Goal: Task Accomplishment & Management: Use online tool/utility

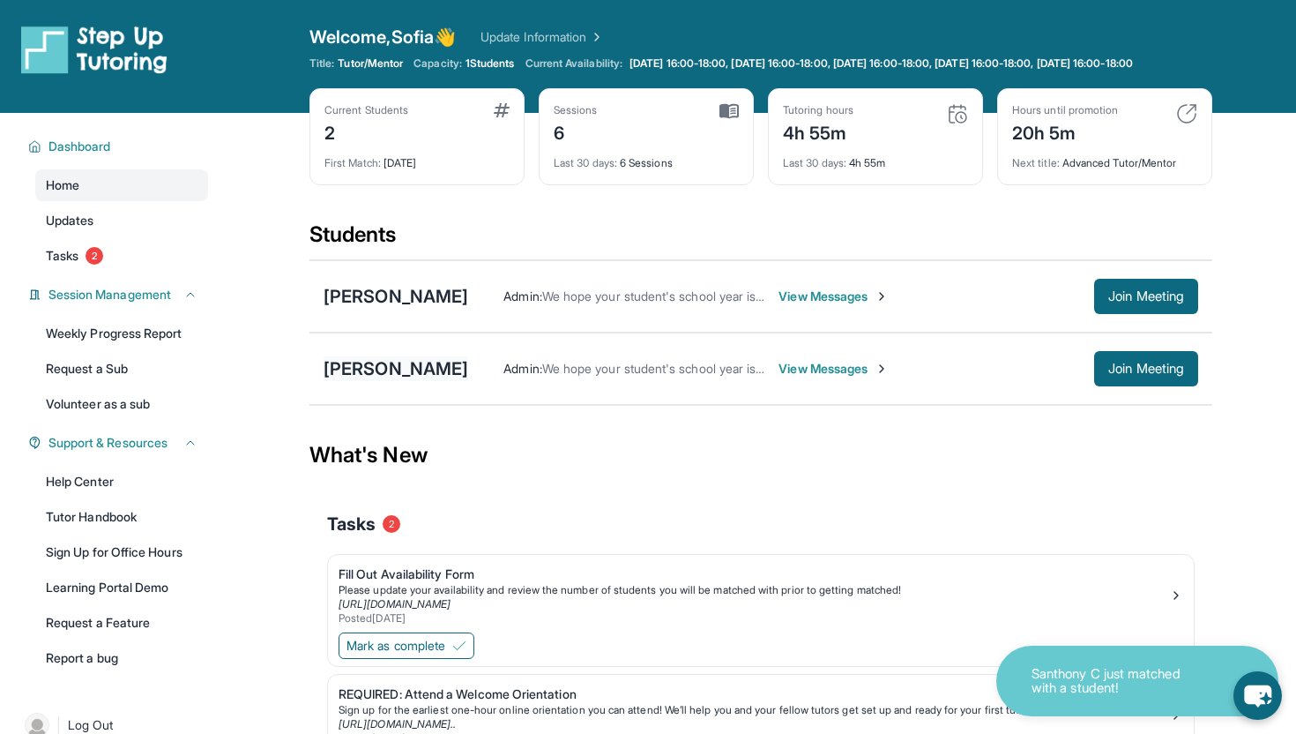
click at [407, 381] on div "[PERSON_NAME]" at bounding box center [396, 368] width 145 height 25
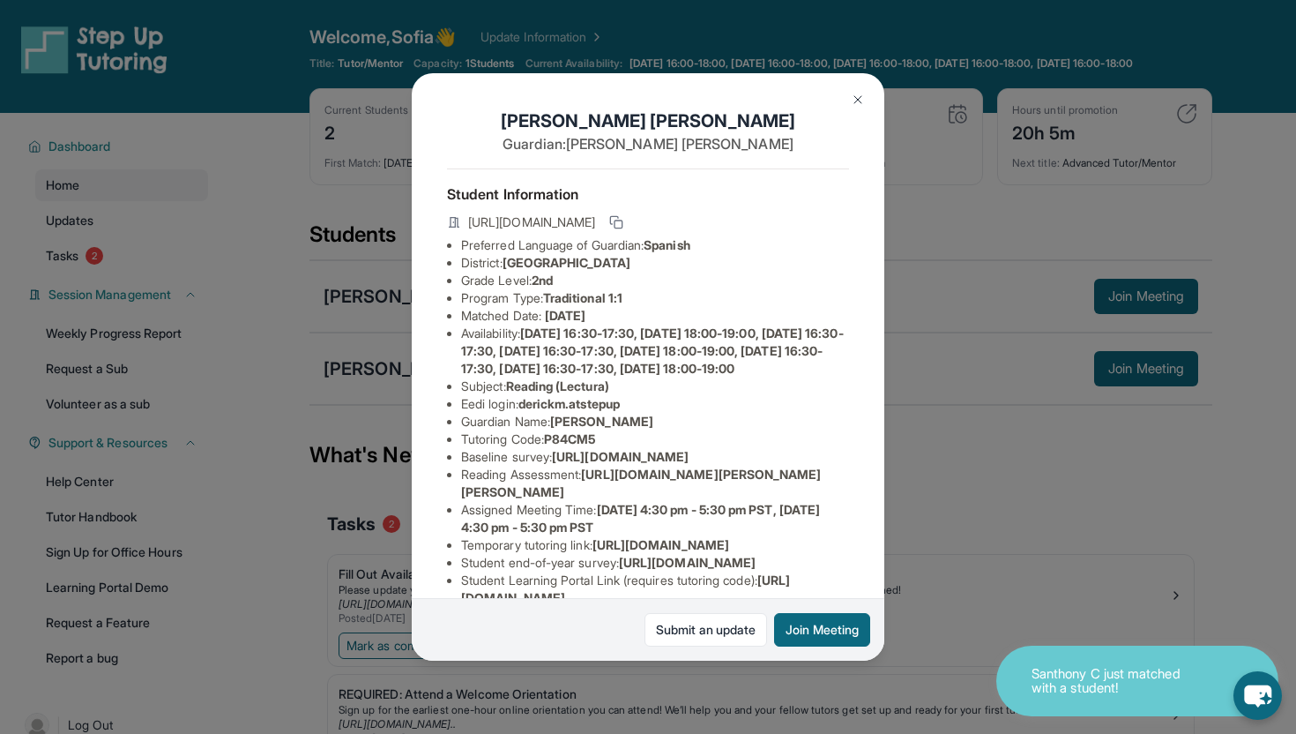
click at [390, 213] on div "[PERSON_NAME] Guardian: [PERSON_NAME] Student Information [URL][DOMAIN_NAME] Pr…" at bounding box center [648, 367] width 1296 height 734
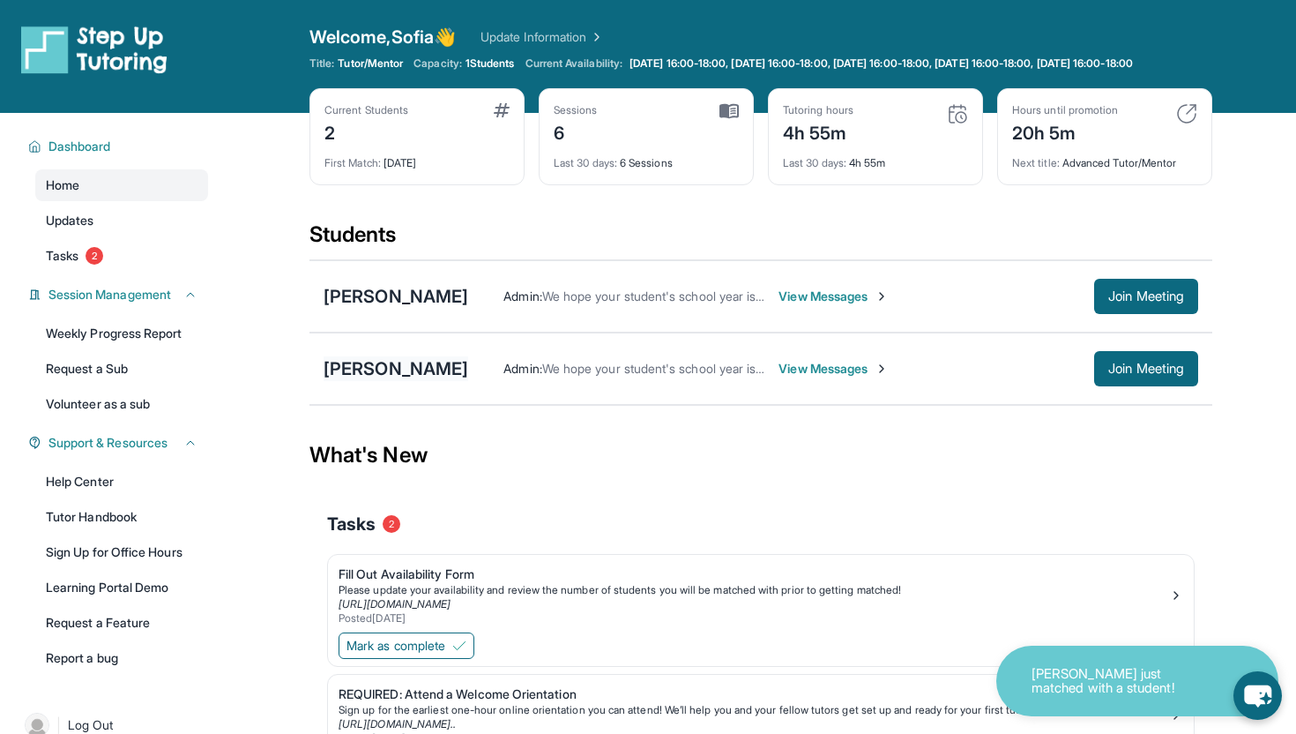
click at [404, 380] on div "[PERSON_NAME]" at bounding box center [396, 368] width 145 height 25
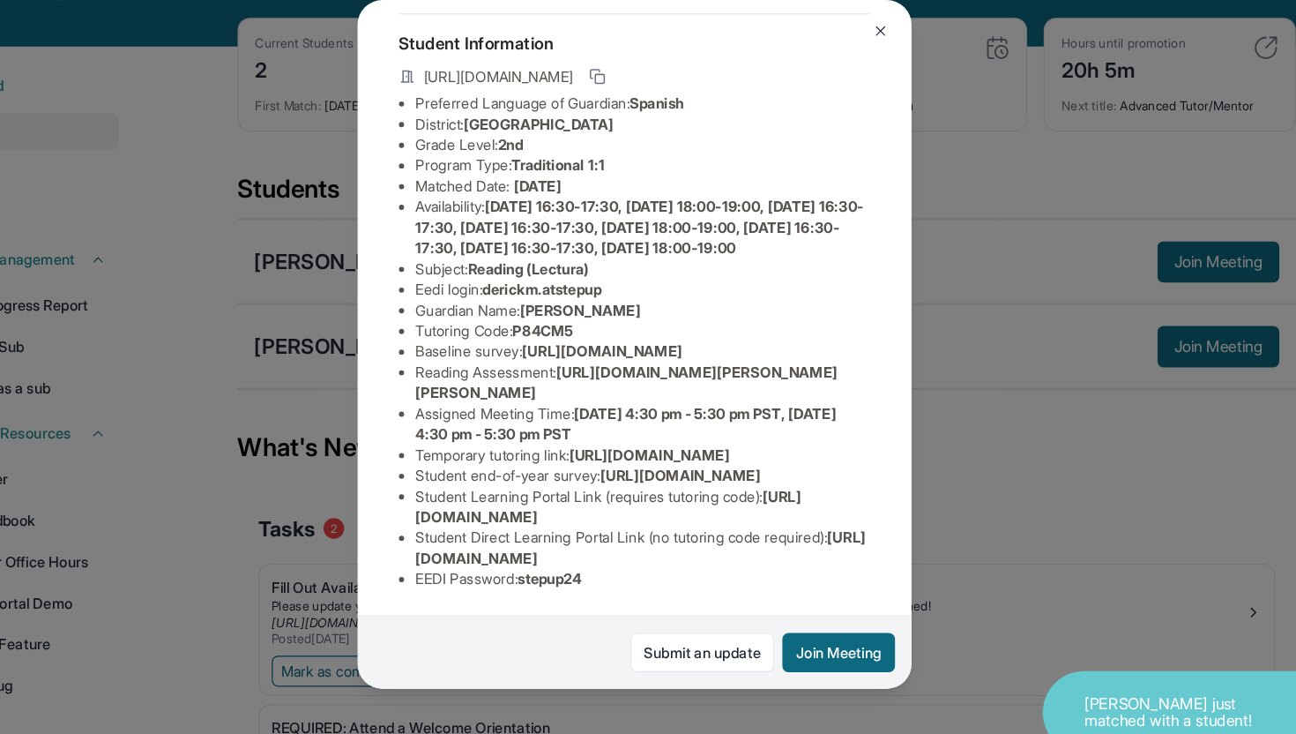
scroll to position [242, 0]
click at [976, 587] on div "[PERSON_NAME] Guardian: [PERSON_NAME] Student Information [URL][DOMAIN_NAME] Pr…" at bounding box center [648, 367] width 1296 height 734
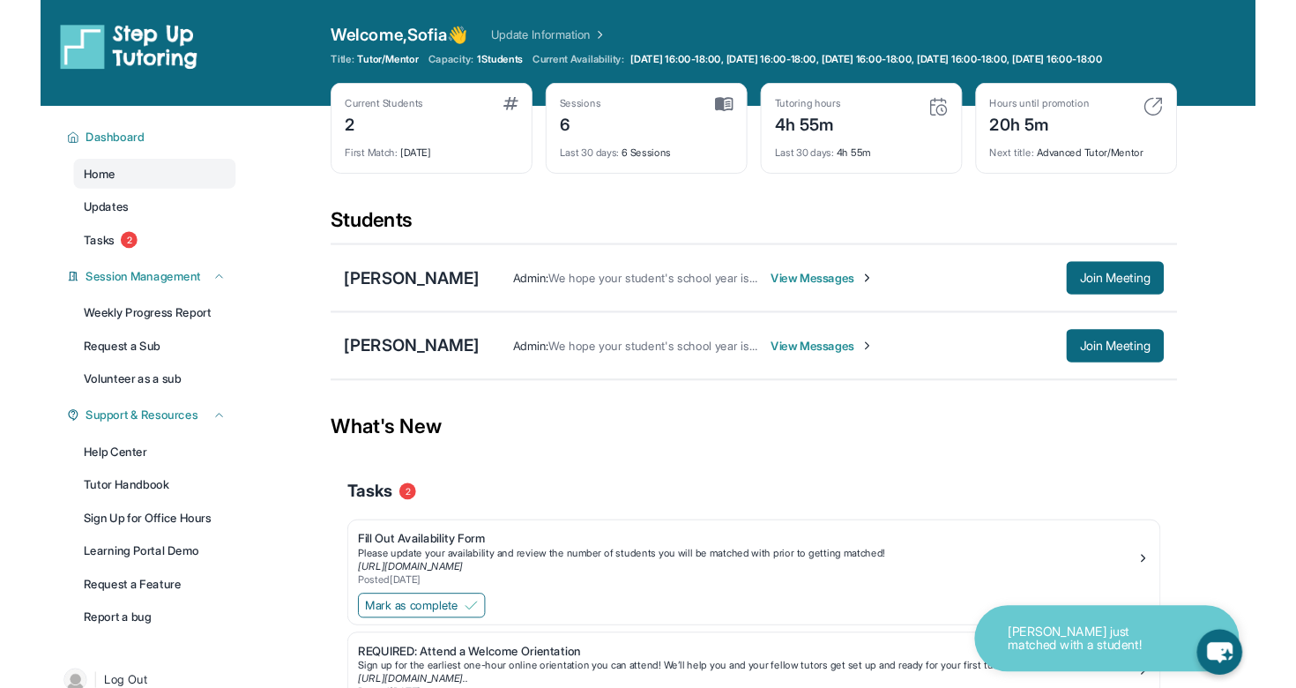
scroll to position [73, 0]
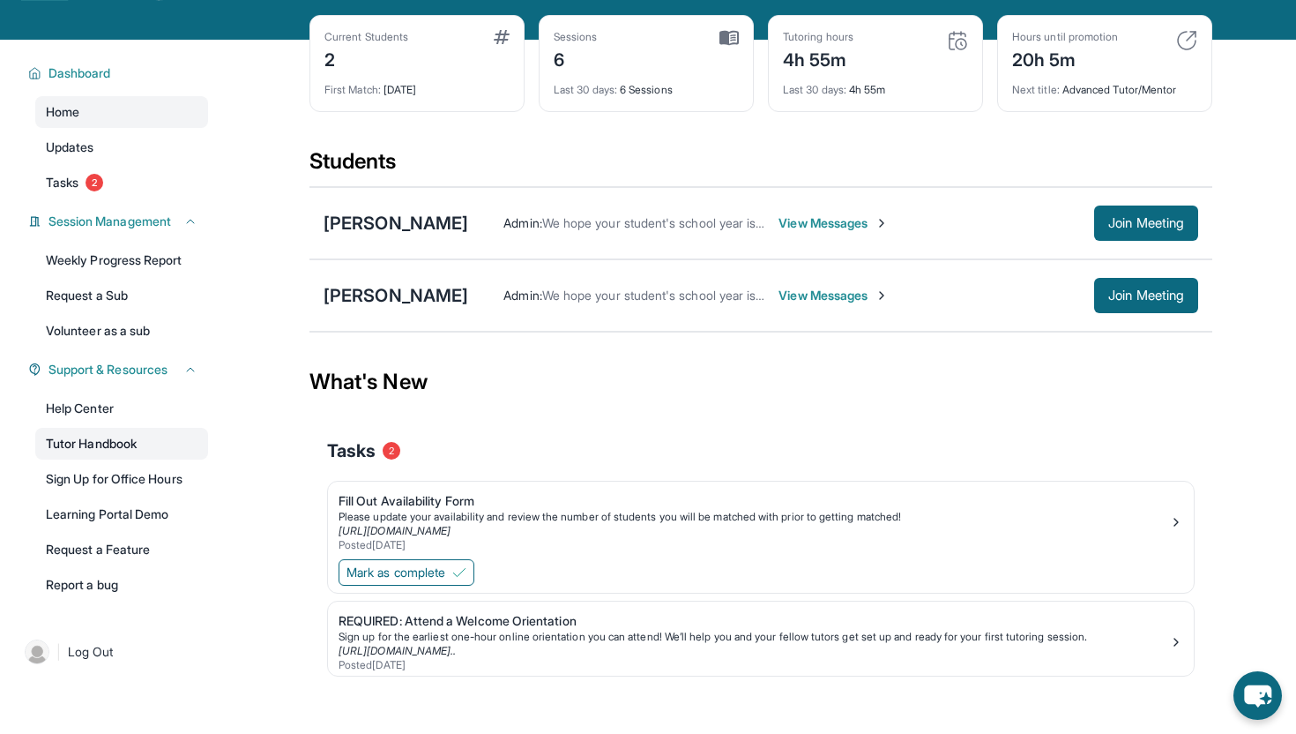
click at [166, 453] on link "Tutor Handbook" at bounding box center [121, 444] width 173 height 32
click at [430, 308] on div "[PERSON_NAME]" at bounding box center [396, 295] width 145 height 25
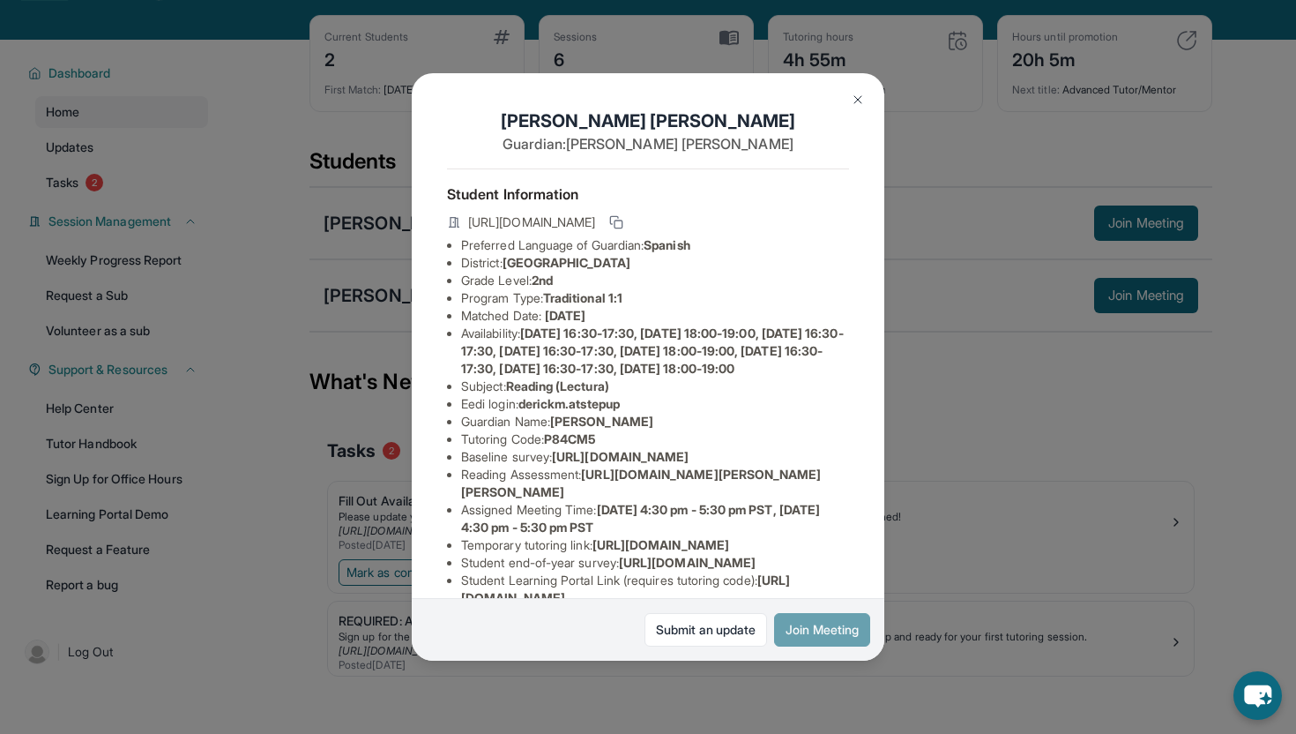
click at [835, 637] on button "Join Meeting" at bounding box center [822, 630] width 96 height 34
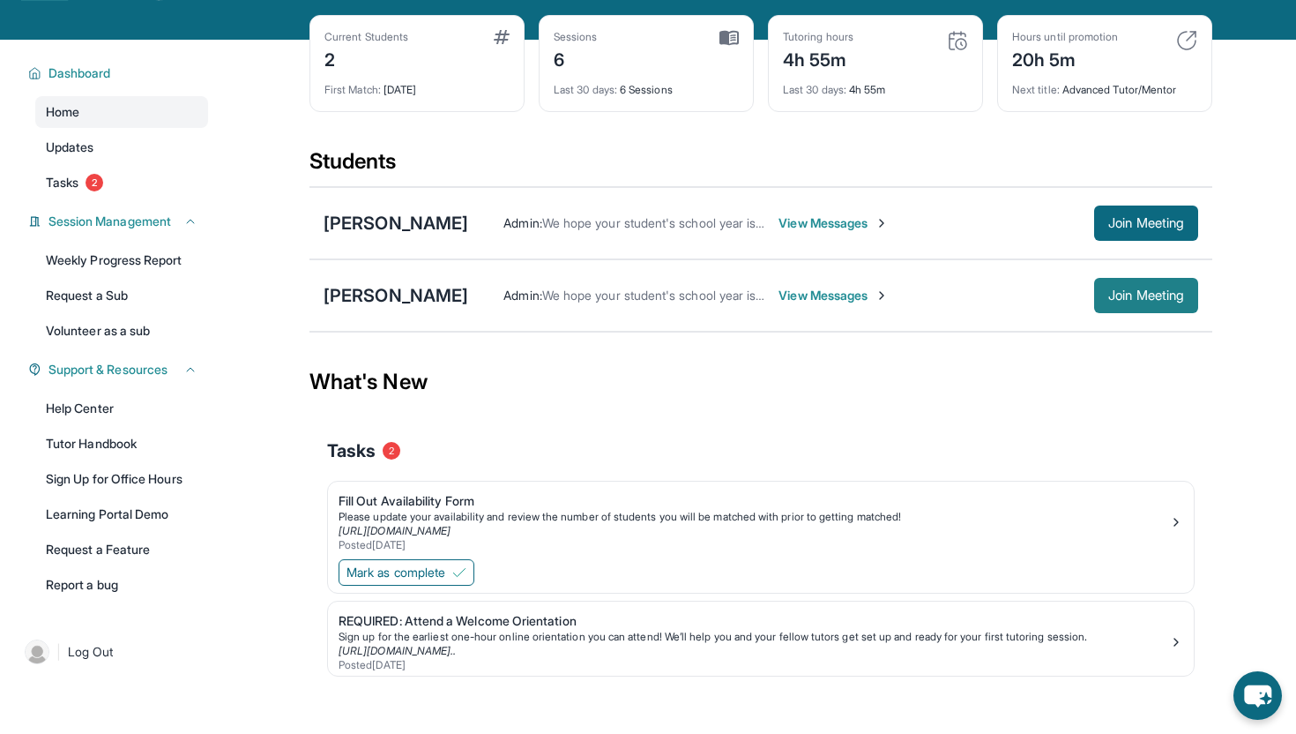
click at [1174, 313] on button "Join Meeting" at bounding box center [1146, 295] width 104 height 35
